Goal: Task Accomplishment & Management: Use online tool/utility

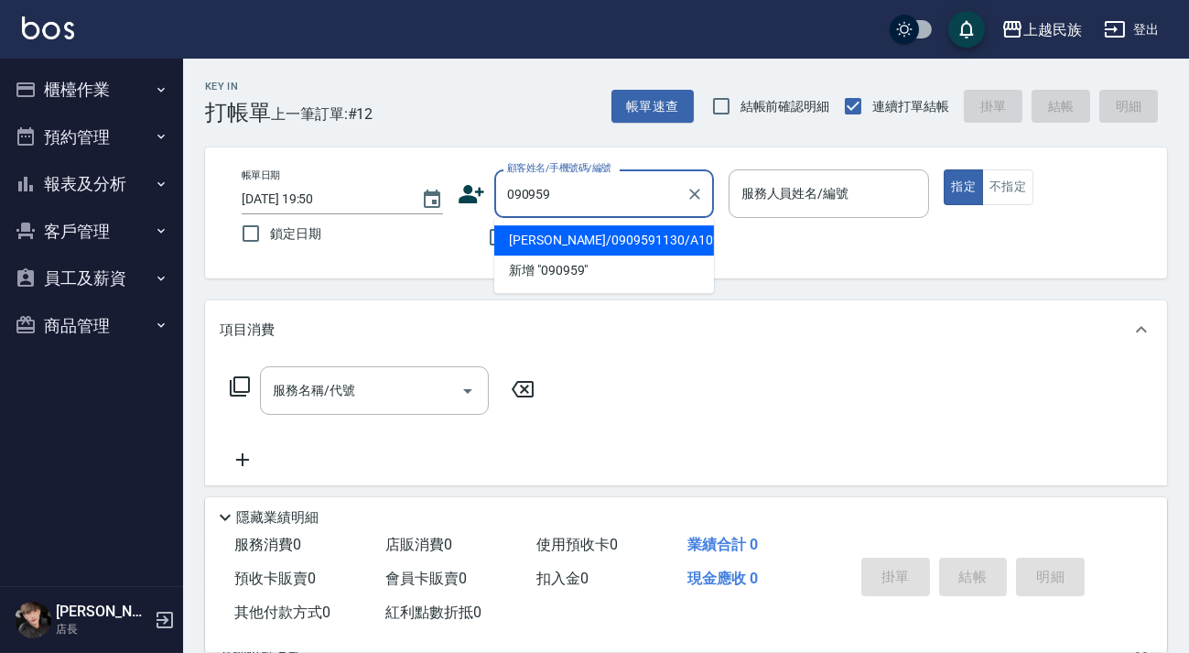
click at [613, 239] on li "[PERSON_NAME]/0909591130/A102011" at bounding box center [604, 240] width 220 height 30
type input "[PERSON_NAME]/0909591130/A102011"
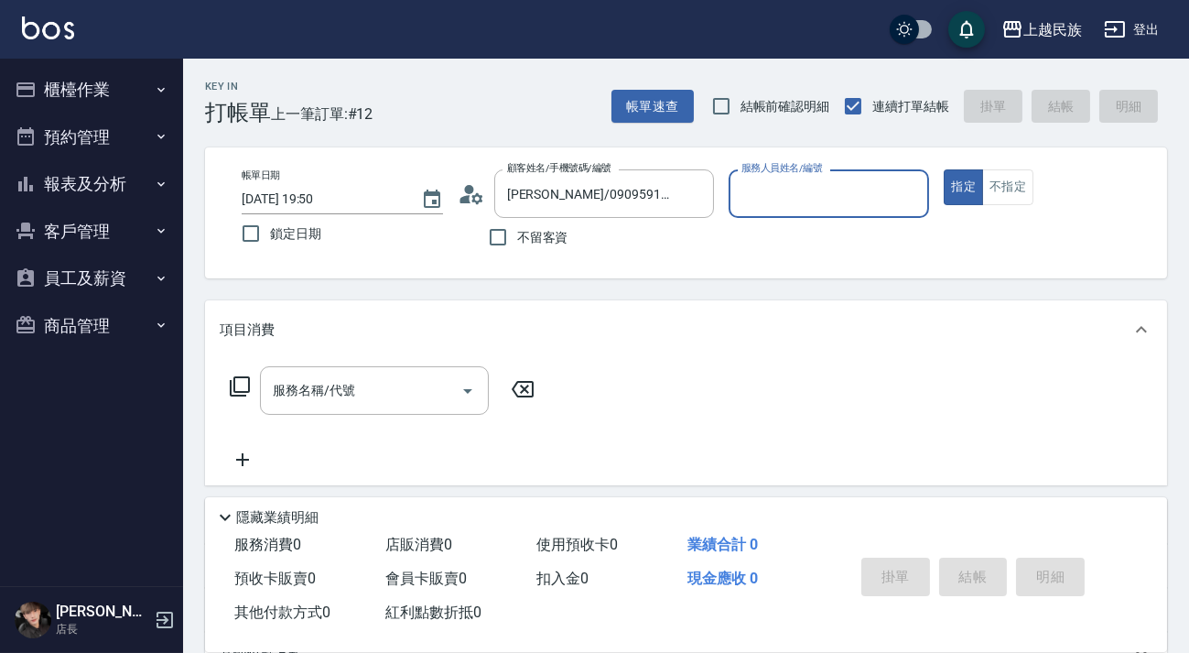
type input "[PERSON_NAME]-2"
click at [944, 169] on button "指定" at bounding box center [963, 187] width 39 height 36
type button "true"
click at [353, 385] on input "服務名稱/代號" at bounding box center [360, 390] width 185 height 32
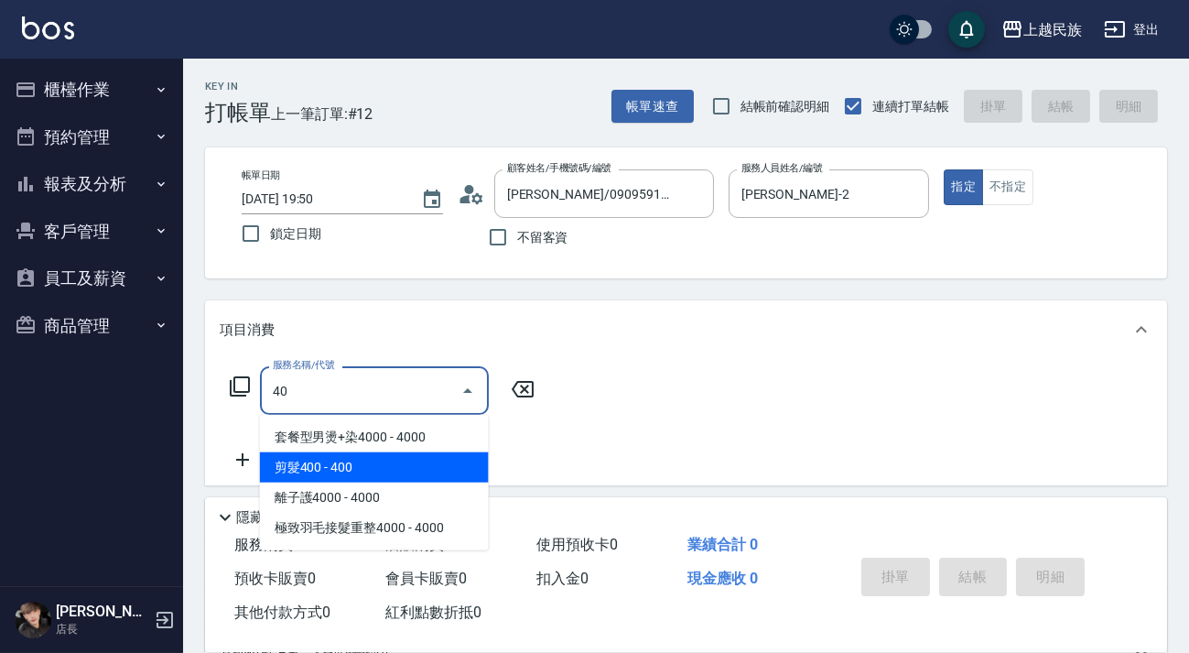
drag, startPoint x: 357, startPoint y: 469, endPoint x: 360, endPoint y: 436, distance: 33.1
click at [359, 469] on span "剪髮400 - 400" at bounding box center [374, 467] width 229 height 30
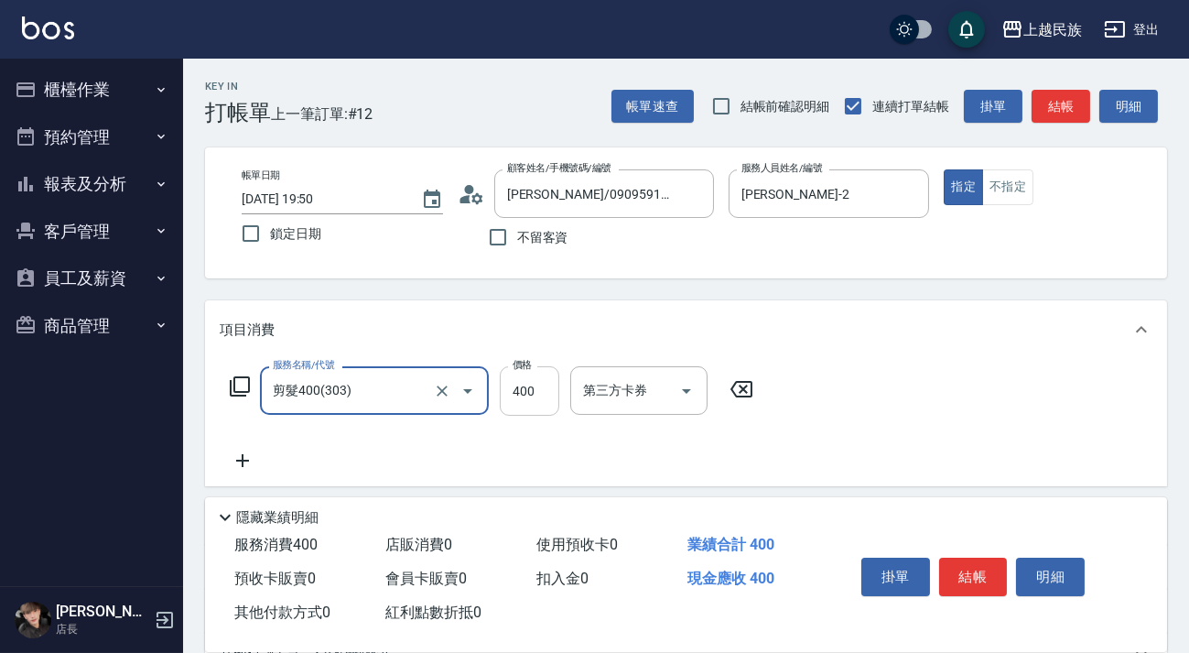
type input "剪髮400(303)"
click at [540, 383] on input "400" at bounding box center [530, 390] width 60 height 49
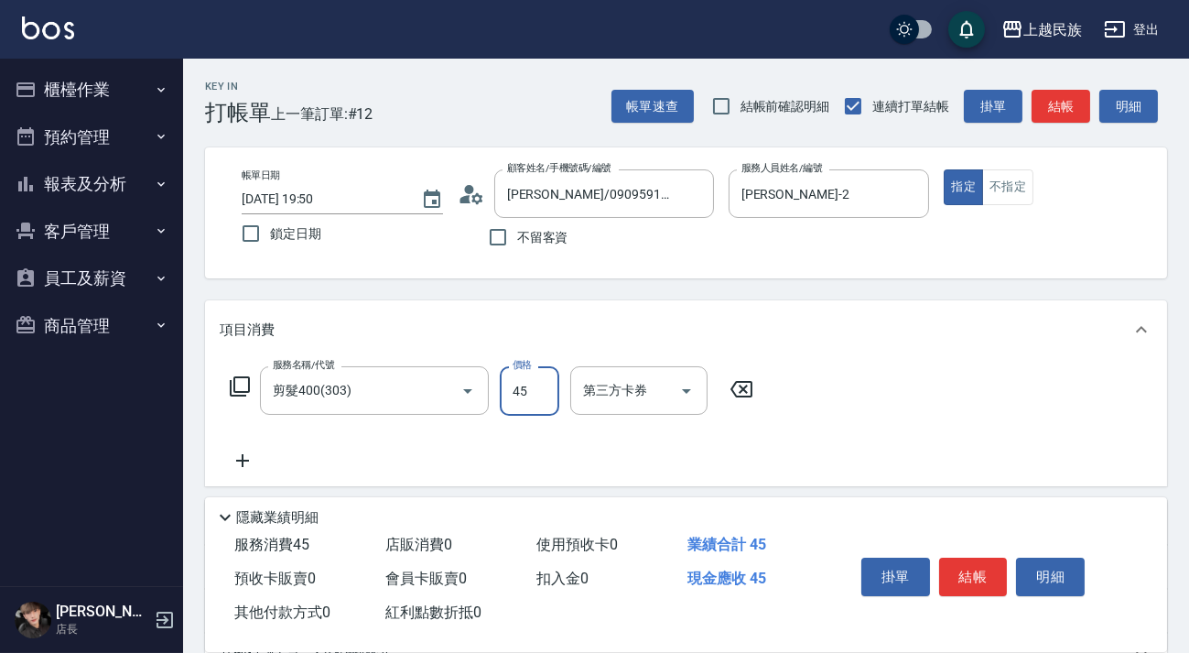
type input "450"
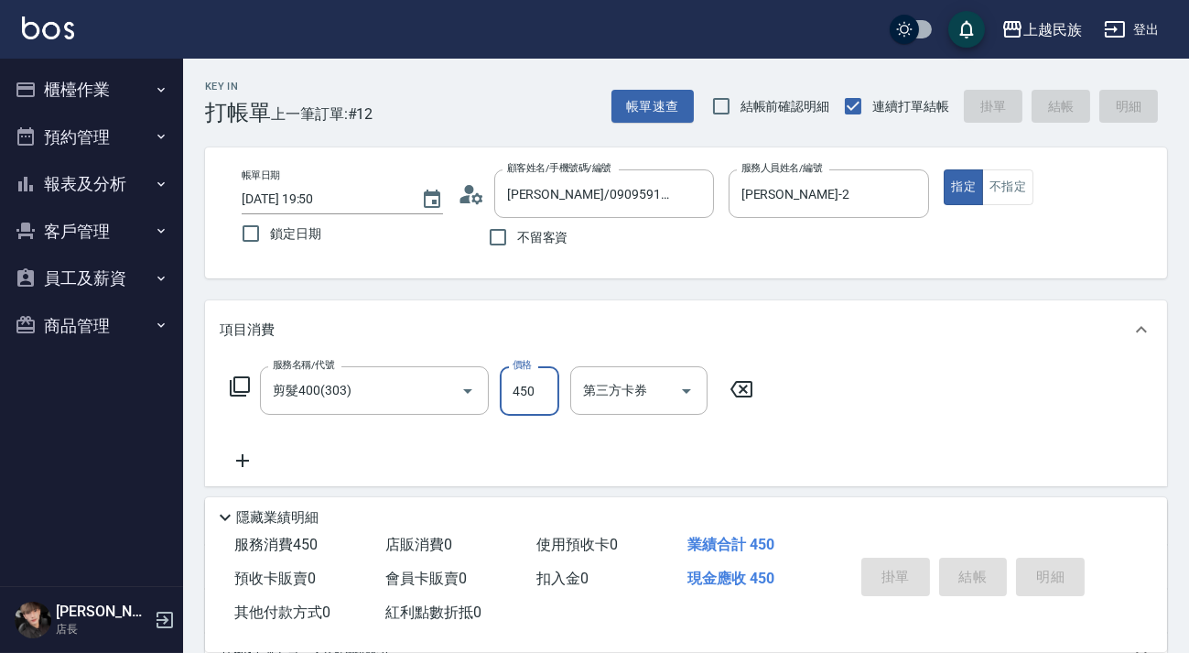
type input "[DATE] 20:54"
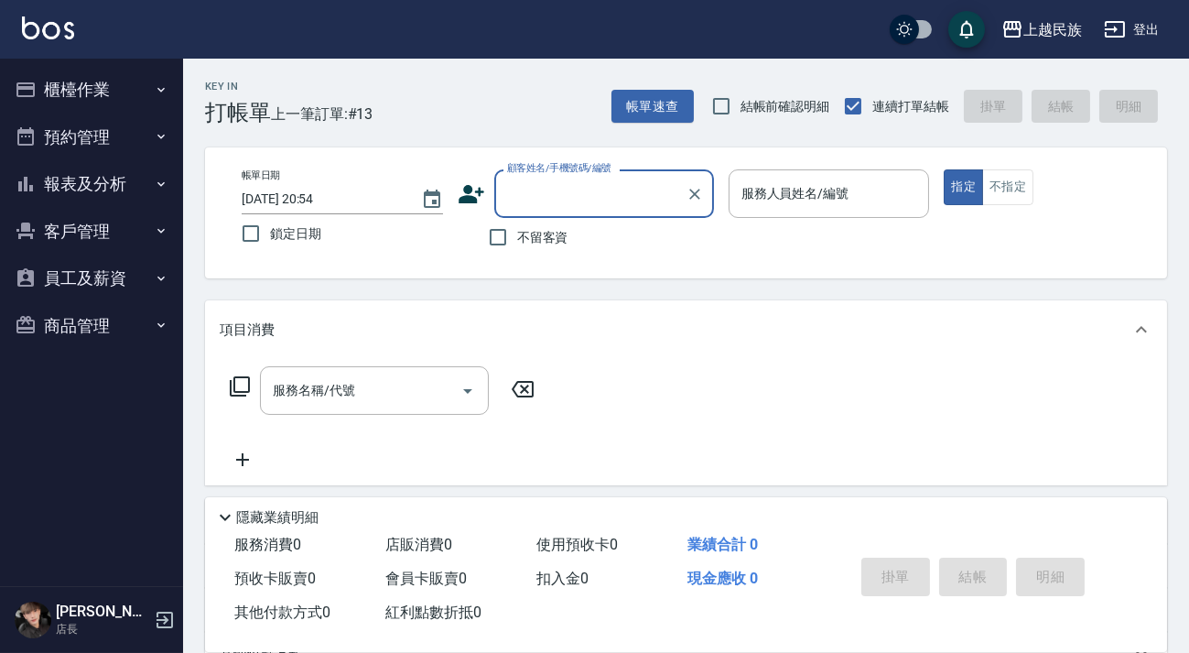
click at [107, 82] on button "櫃檯作業" at bounding box center [91, 90] width 168 height 48
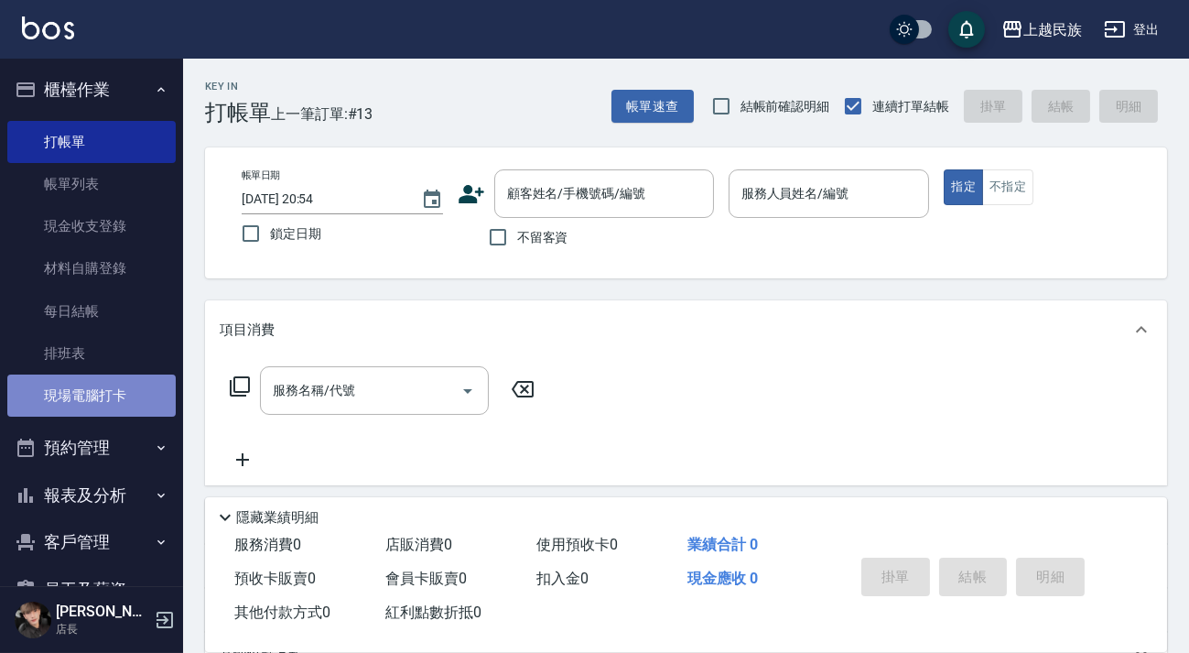
click at [100, 386] on link "現場電腦打卡" at bounding box center [91, 395] width 168 height 42
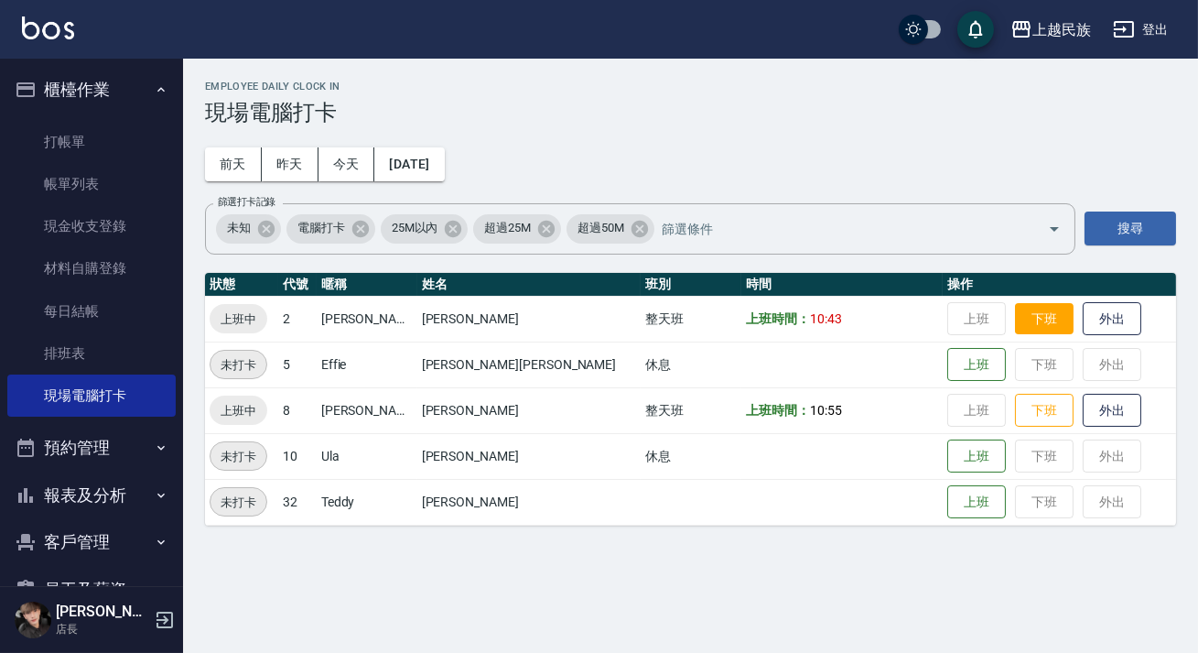
click at [1015, 321] on button "下班" at bounding box center [1044, 319] width 59 height 32
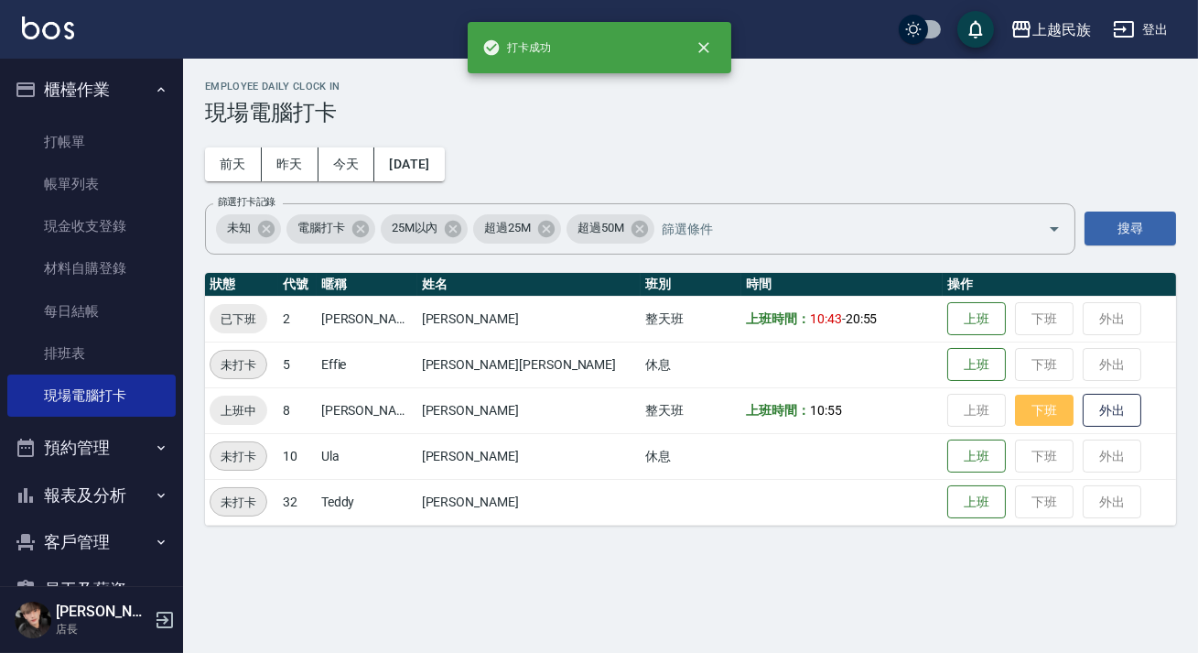
click at [1015, 414] on button "下班" at bounding box center [1044, 411] width 59 height 32
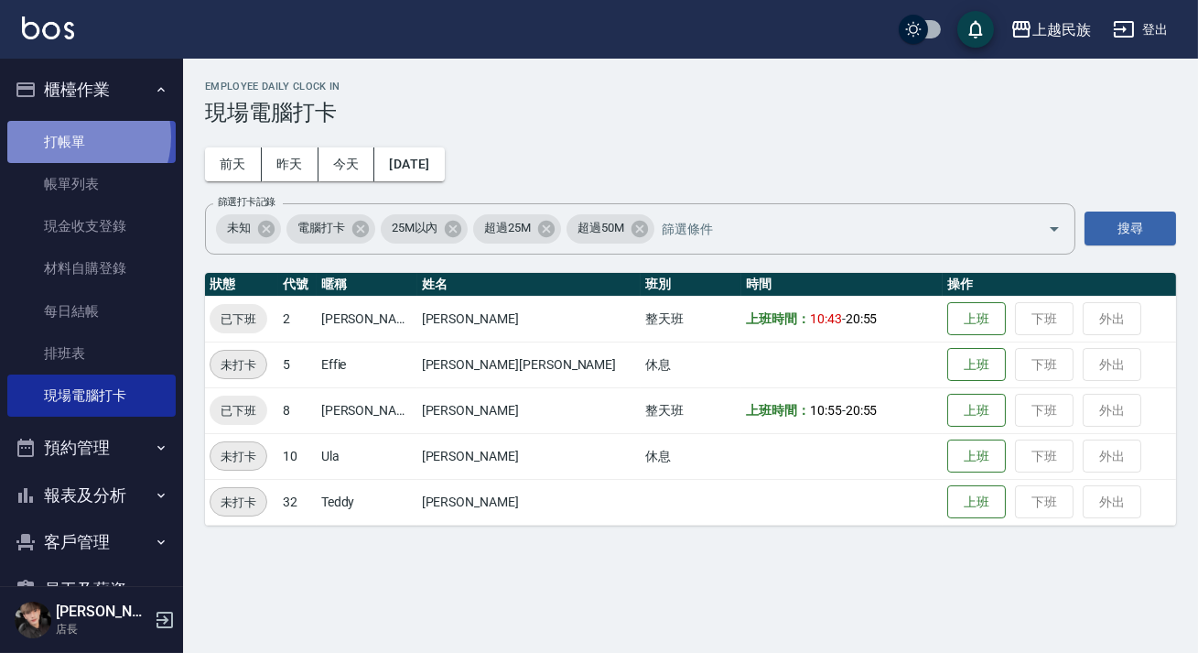
click at [78, 136] on link "打帳單" at bounding box center [91, 142] width 168 height 42
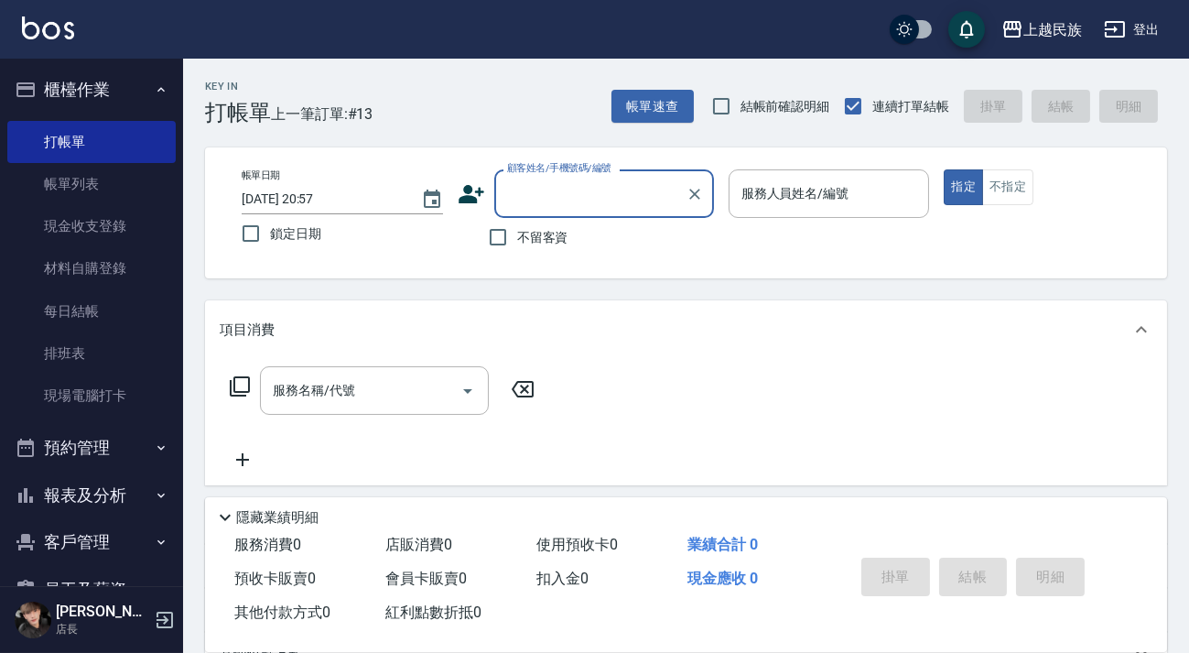
click at [120, 491] on button "報表及分析" at bounding box center [91, 496] width 168 height 48
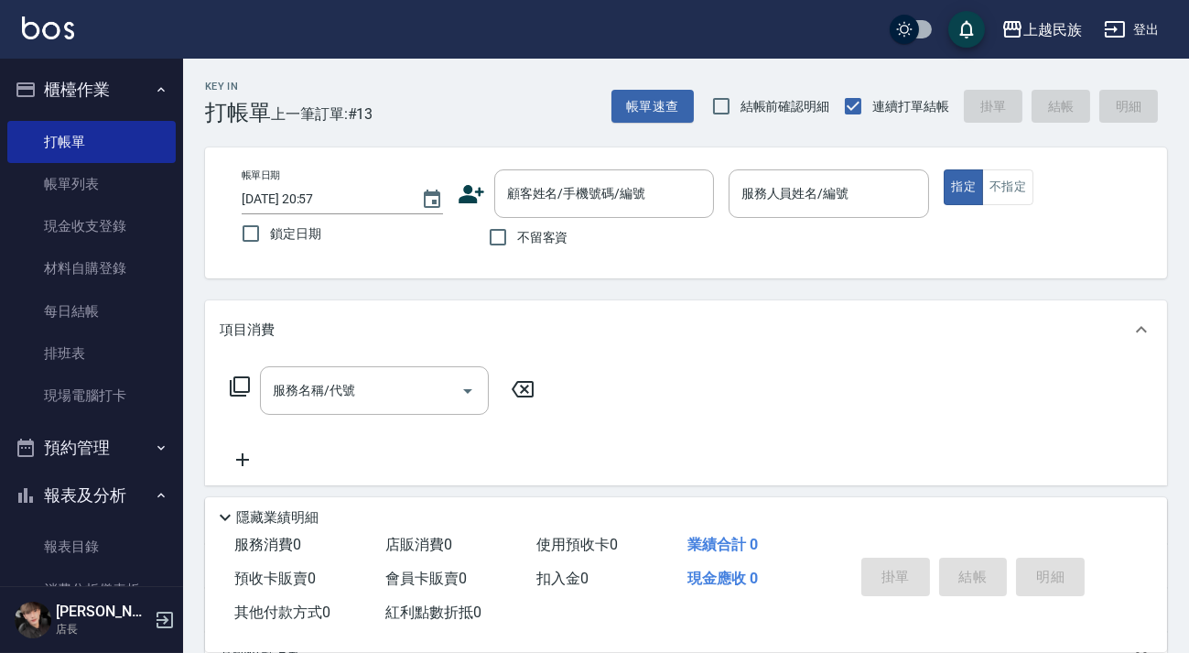
scroll to position [249, 0]
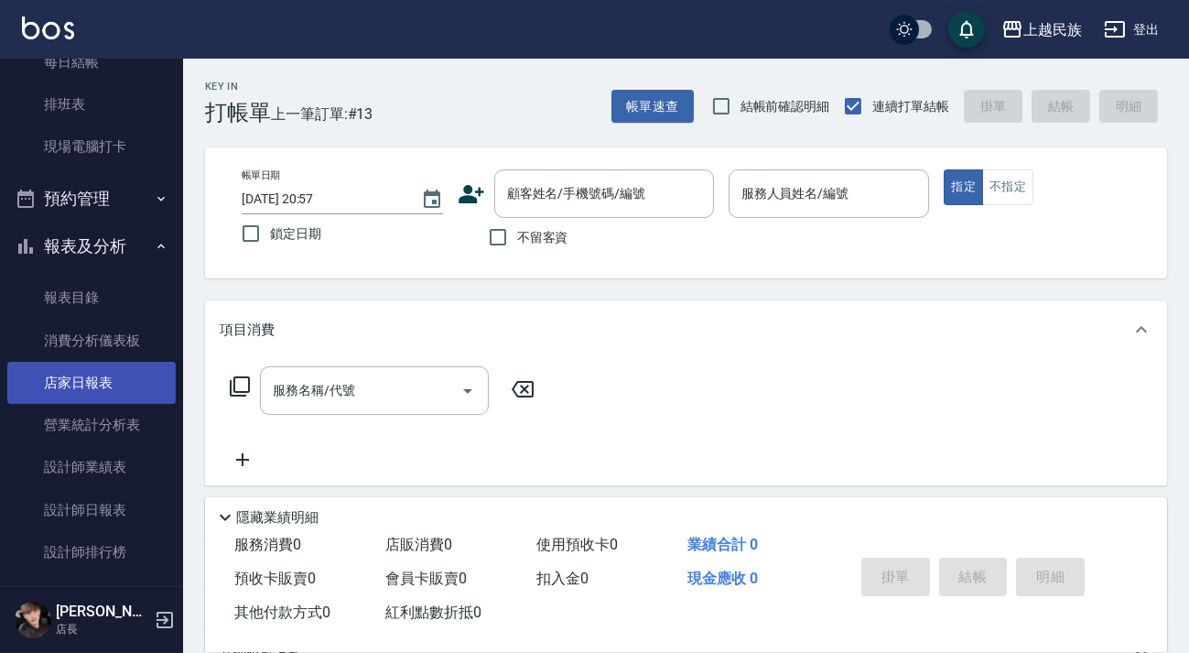
click at [104, 369] on link "店家日報表" at bounding box center [91, 383] width 168 height 42
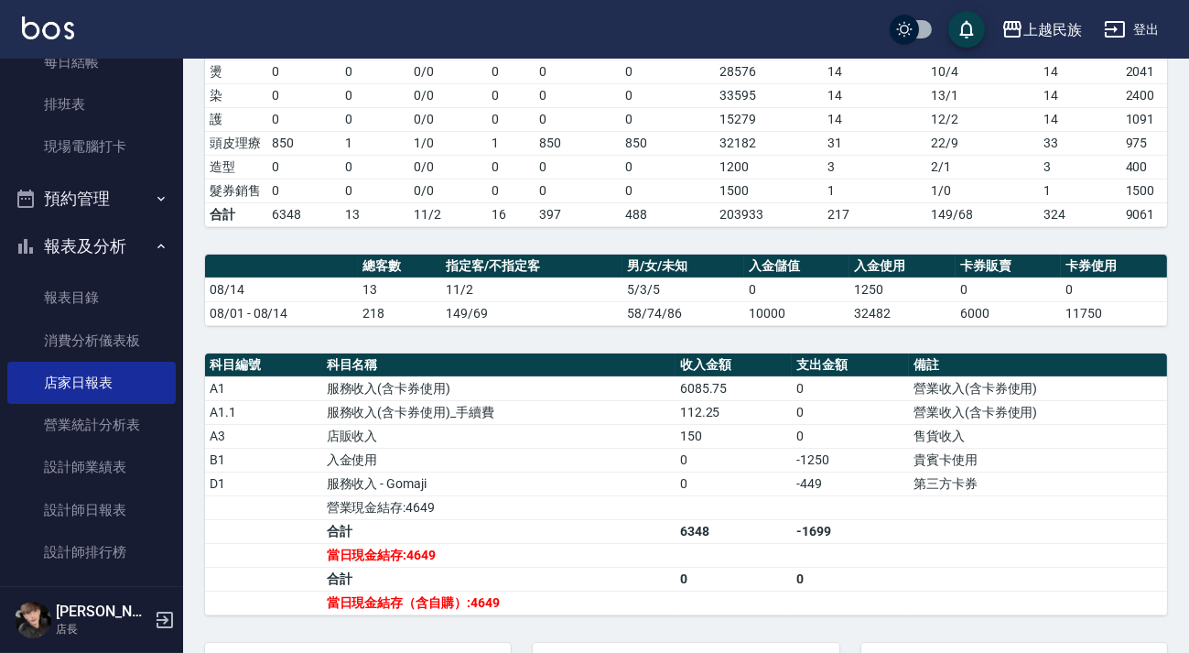
scroll to position [499, 0]
